Goal: Information Seeking & Learning: Understand process/instructions

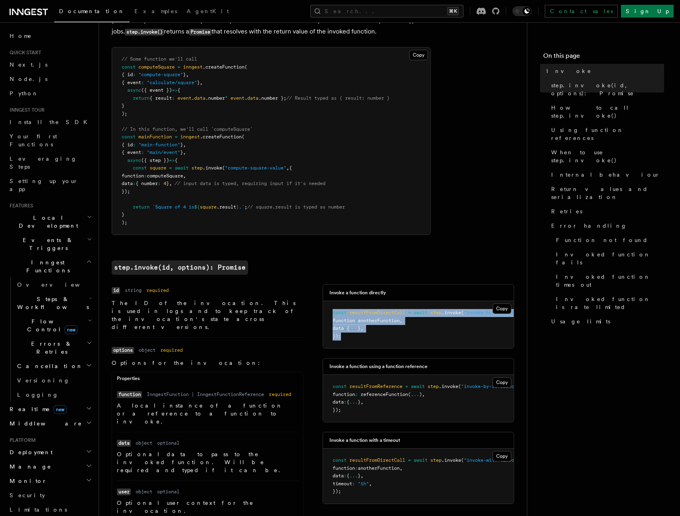
drag, startPoint x: 352, startPoint y: 338, endPoint x: 348, endPoint y: 304, distance: 34.6
click at [348, 304] on pre "const resultFromDirectCall = await step .invoke ( "invoke-by-definition" , { fu…" at bounding box center [418, 324] width 191 height 47
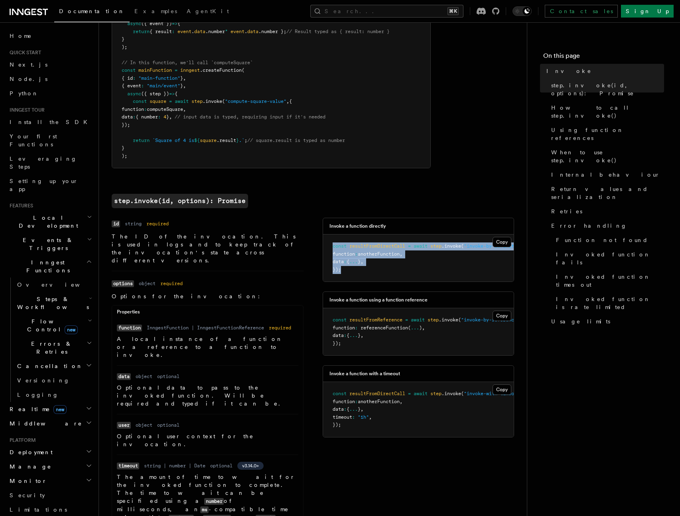
scroll to position [144, 0]
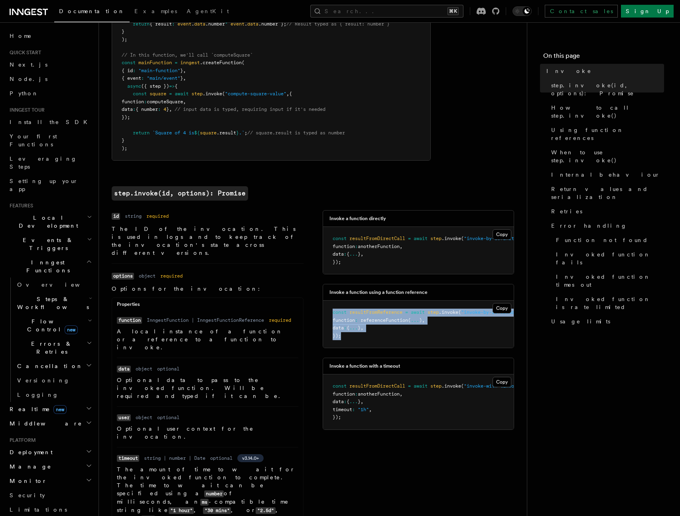
drag, startPoint x: 355, startPoint y: 343, endPoint x: 398, endPoint y: 344, distance: 42.3
click at [329, 308] on pre "const resultFromReference = await step .invoke ( "invoke-by-reference" , { func…" at bounding box center [418, 324] width 191 height 47
click at [403, 338] on pre "const resultFromReference = await step .invoke ( "invoke-by-reference" , { func…" at bounding box center [418, 324] width 191 height 47
drag, startPoint x: 343, startPoint y: 325, endPoint x: 334, endPoint y: 311, distance: 16.3
click at [328, 304] on div "Invoke a function using a function reference Copy Copied const resultFromRefere…" at bounding box center [419, 316] width 192 height 64
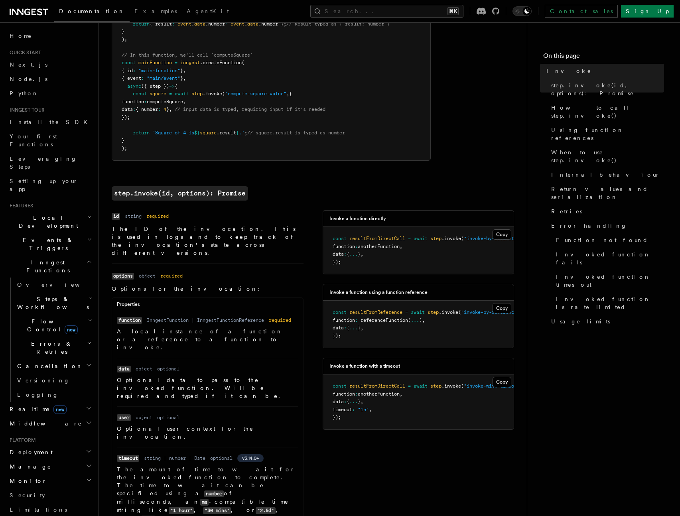
click at [376, 315] on span "resultFromReference" at bounding box center [375, 313] width 53 height 6
drag, startPoint x: 368, startPoint y: 339, endPoint x: 388, endPoint y: 330, distance: 22.3
click at [375, 329] on pre "const resultFromReference = await step .invoke ( "invoke-by-reference" , { func…" at bounding box center [418, 324] width 191 height 47
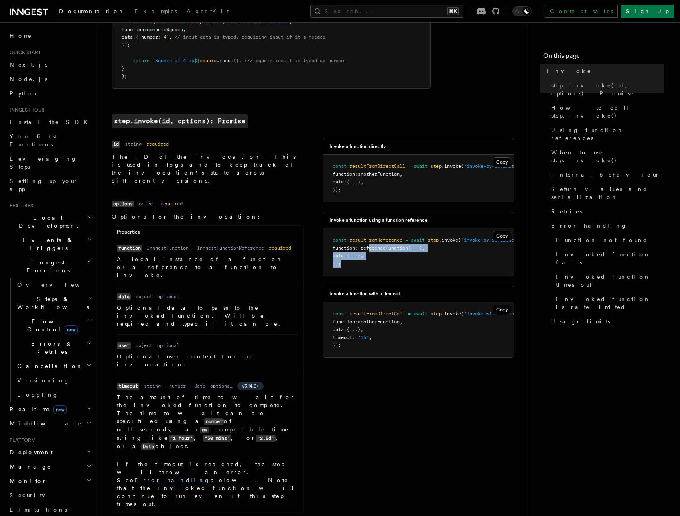
scroll to position [218, 0]
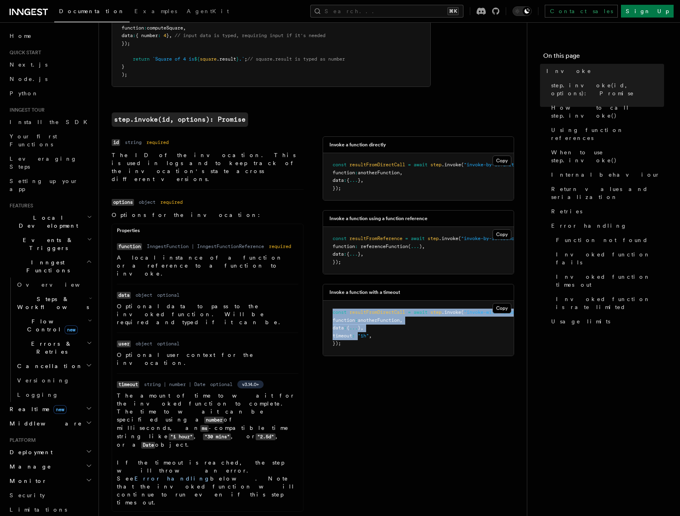
drag, startPoint x: 356, startPoint y: 346, endPoint x: 340, endPoint y: 317, distance: 33.6
click at [340, 317] on pre "const resultFromDirectCall = await step .invoke ( "invoke-with-timeout" , { fun…" at bounding box center [418, 328] width 191 height 55
drag, startPoint x: 371, startPoint y: 325, endPoint x: 375, endPoint y: 324, distance: 4.5
click at [371, 315] on span "resultFromDirectCall" at bounding box center [377, 313] width 56 height 6
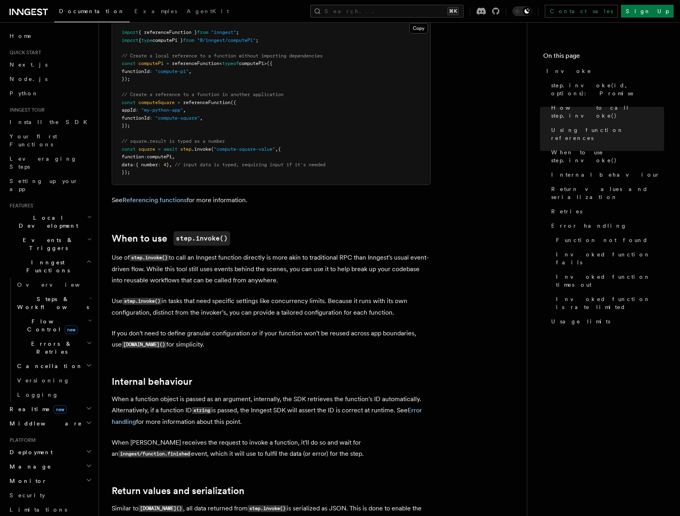
scroll to position [1103, 0]
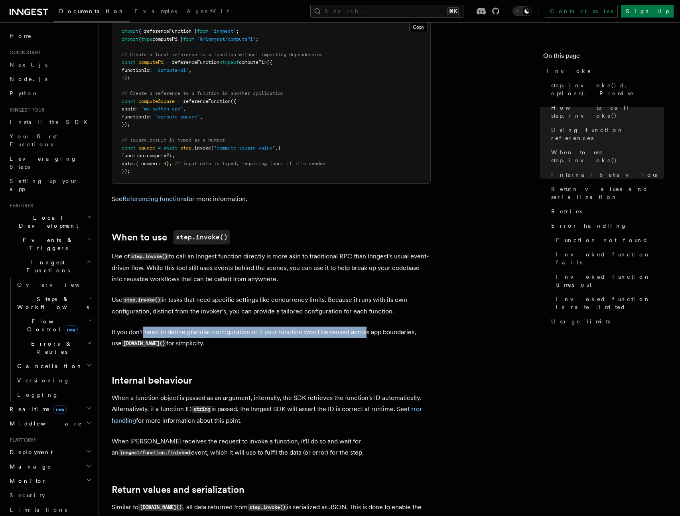
drag, startPoint x: 365, startPoint y: 223, endPoint x: 142, endPoint y: 221, distance: 222.6
click at [142, 327] on p "If you don't need to define granular configuration or if your function won't be…" at bounding box center [271, 338] width 319 height 23
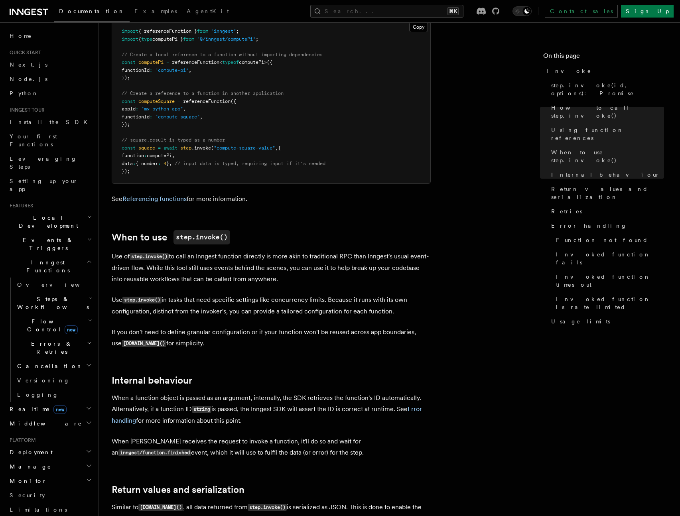
click at [142, 327] on p "If you don't need to define granular configuration or if your function won't be…" at bounding box center [271, 338] width 319 height 23
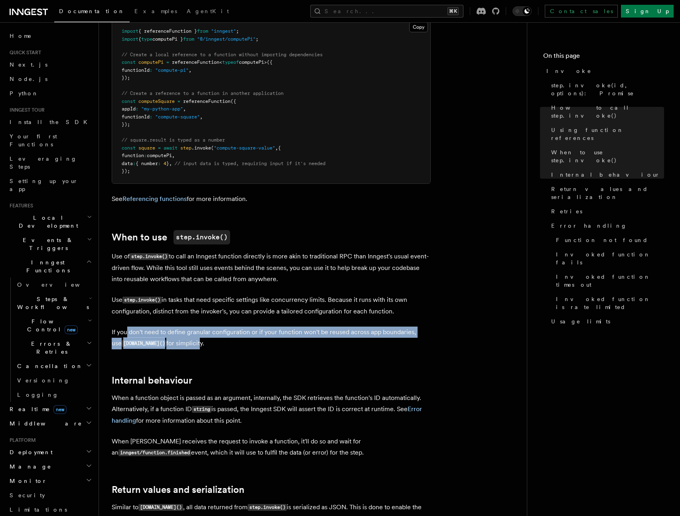
drag, startPoint x: 176, startPoint y: 233, endPoint x: 127, endPoint y: 223, distance: 49.7
click at [127, 327] on p "If you don't need to define granular configuration or if your function won't be…" at bounding box center [271, 338] width 319 height 23
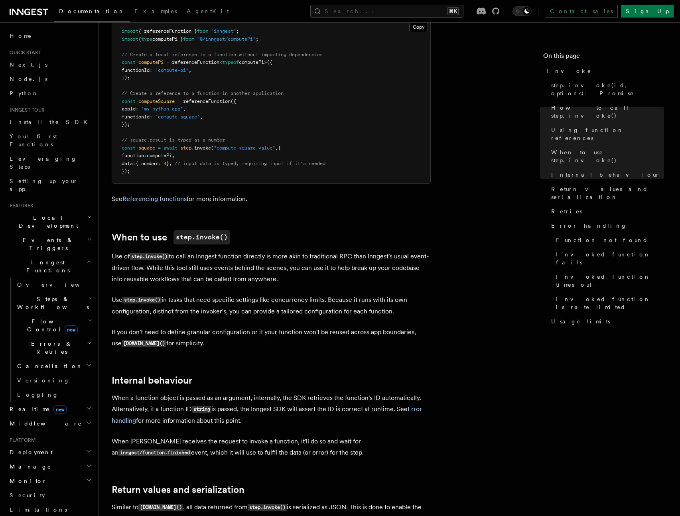
click at [127, 327] on p "If you don't need to define granular configuration or if your function won't be…" at bounding box center [271, 338] width 319 height 23
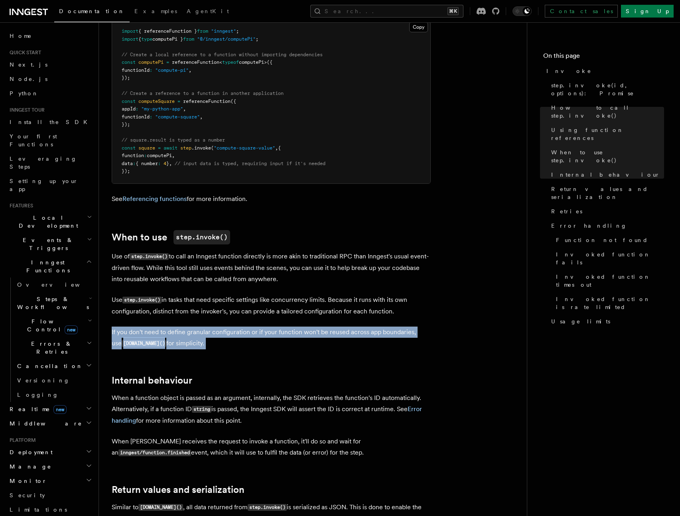
drag, startPoint x: 100, startPoint y: 219, endPoint x: 212, endPoint y: 239, distance: 113.8
click at [212, 239] on div "References TypeScript SDK Steps Invoke v3.7.0+ Use step.invoke() to asynchronou…" at bounding box center [326, 20] width 454 height 2246
drag, startPoint x: 260, startPoint y: 239, endPoint x: 297, endPoint y: 239, distance: 37.1
click at [260, 239] on article "References TypeScript SDK Steps Invoke v3.7.0+ Use step.invoke() to asynchronou…" at bounding box center [313, 37] width 402 height 2211
drag, startPoint x: 297, startPoint y: 239, endPoint x: 107, endPoint y: 218, distance: 191.0
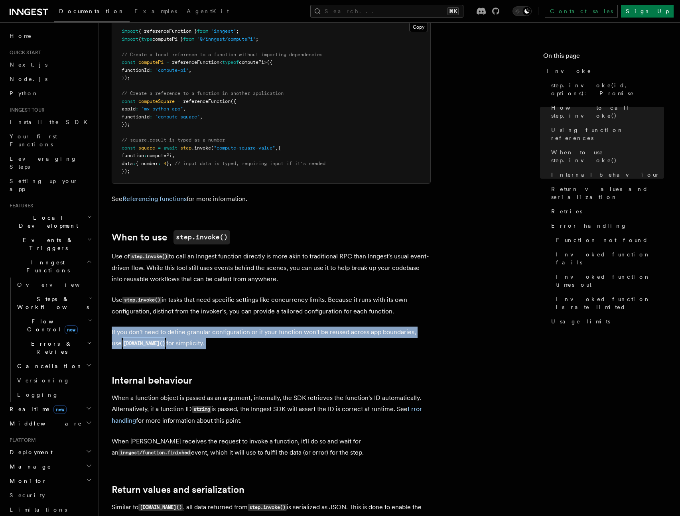
click at [107, 218] on div "References TypeScript SDK Steps Invoke v3.7.0+ Use step.invoke() to asynchronou…" at bounding box center [326, 20] width 454 height 2246
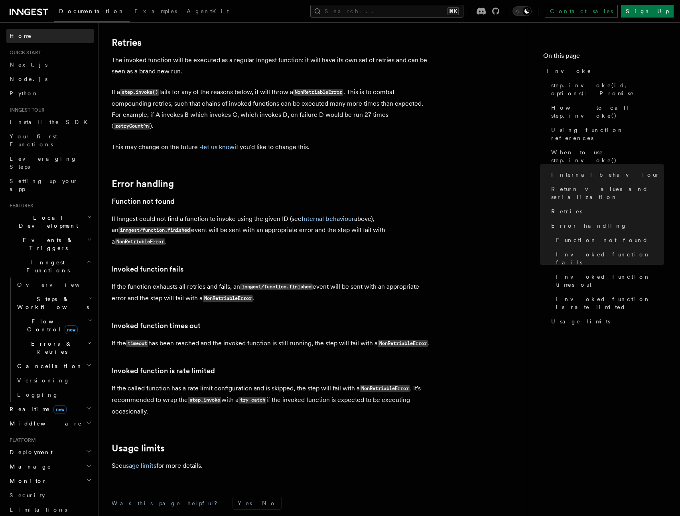
scroll to position [1610, 0]
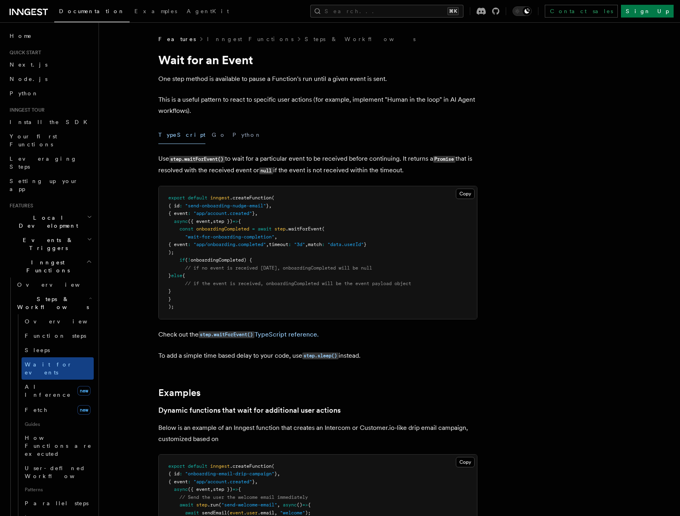
click at [312, 229] on span ".waitForEvent" at bounding box center [304, 229] width 36 height 6
copy span "waitForEvent"
click at [276, 335] on link "step.waitForEvent() TypeScript reference." at bounding box center [259, 335] width 120 height 8
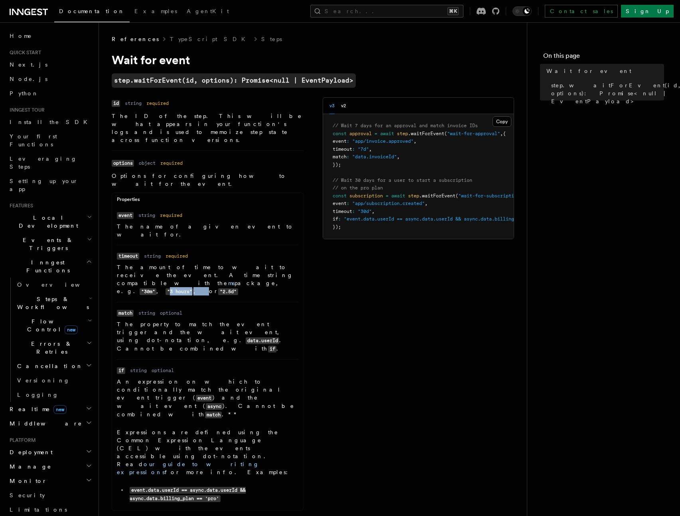
drag, startPoint x: 205, startPoint y: 243, endPoint x: 233, endPoint y: 245, distance: 27.6
click at [233, 263] on p "The amount of time to wait to receive the event. A time string compatible with …" at bounding box center [208, 279] width 182 height 32
click at [344, 106] on button "v2" at bounding box center [343, 106] width 5 height 16
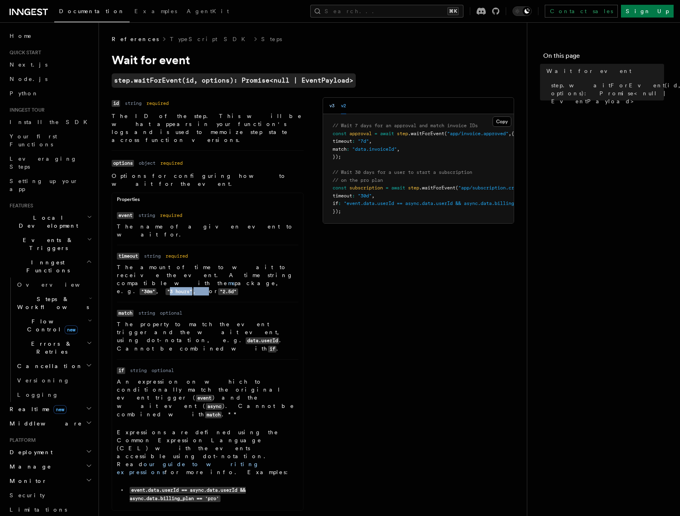
click at [333, 107] on button "v3" at bounding box center [331, 106] width 5 height 16
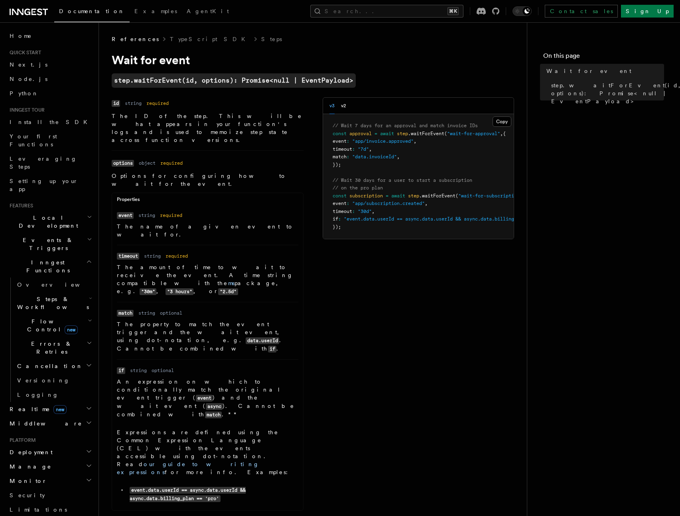
click at [347, 108] on div "v3 v2" at bounding box center [418, 106] width 191 height 16
click at [343, 106] on button "v2" at bounding box center [343, 106] width 5 height 16
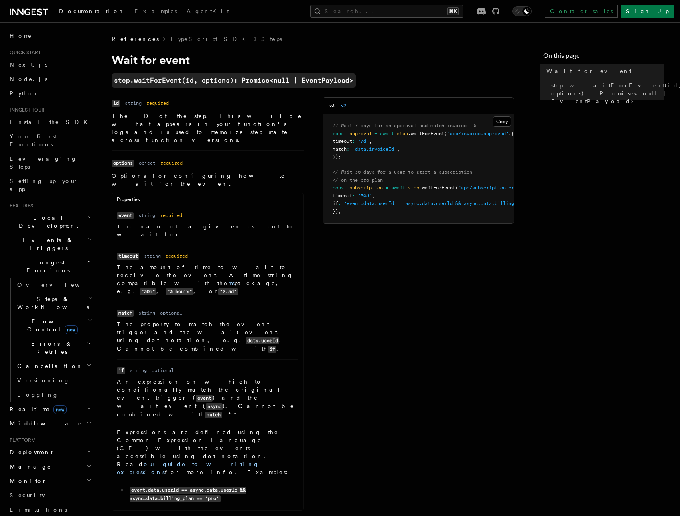
click at [327, 107] on div "v3 v2" at bounding box center [418, 106] width 191 height 16
click at [332, 107] on button "v3" at bounding box center [331, 106] width 5 height 16
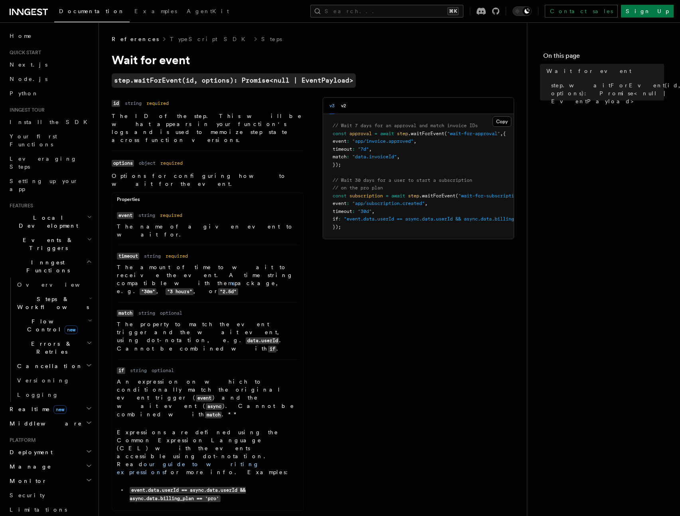
click at [88, 318] on icon "button" at bounding box center [90, 321] width 4 height 6
click at [89, 320] on icon "button" at bounding box center [90, 321] width 3 height 2
click at [78, 402] on h2 "Realtime new" at bounding box center [49, 409] width 87 height 14
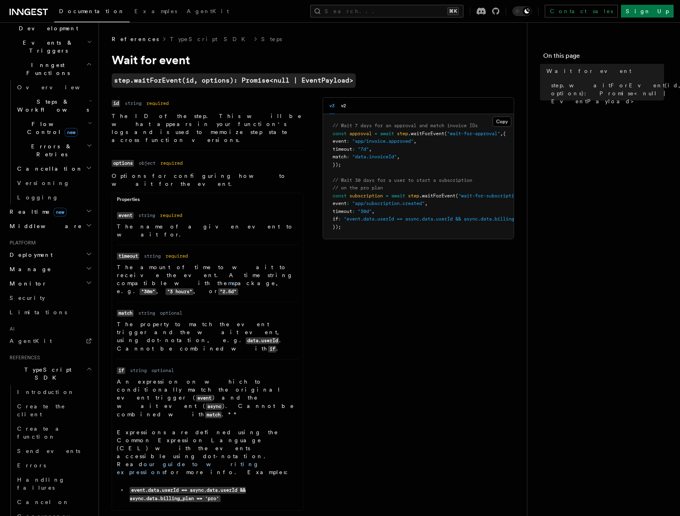
scroll to position [402, 0]
